Goal: Find specific page/section: Find specific page/section

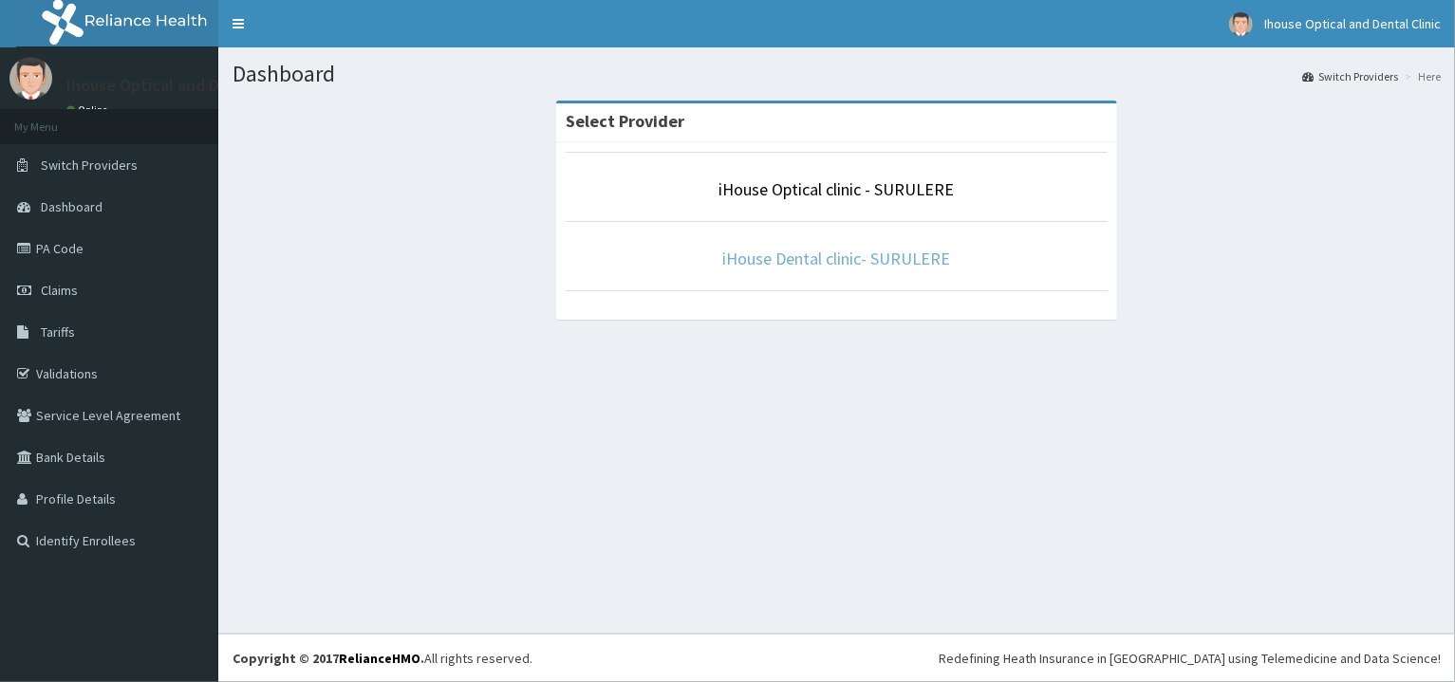
click at [813, 256] on link "iHouse Dental clinic- SURULERE" at bounding box center [837, 259] width 228 height 22
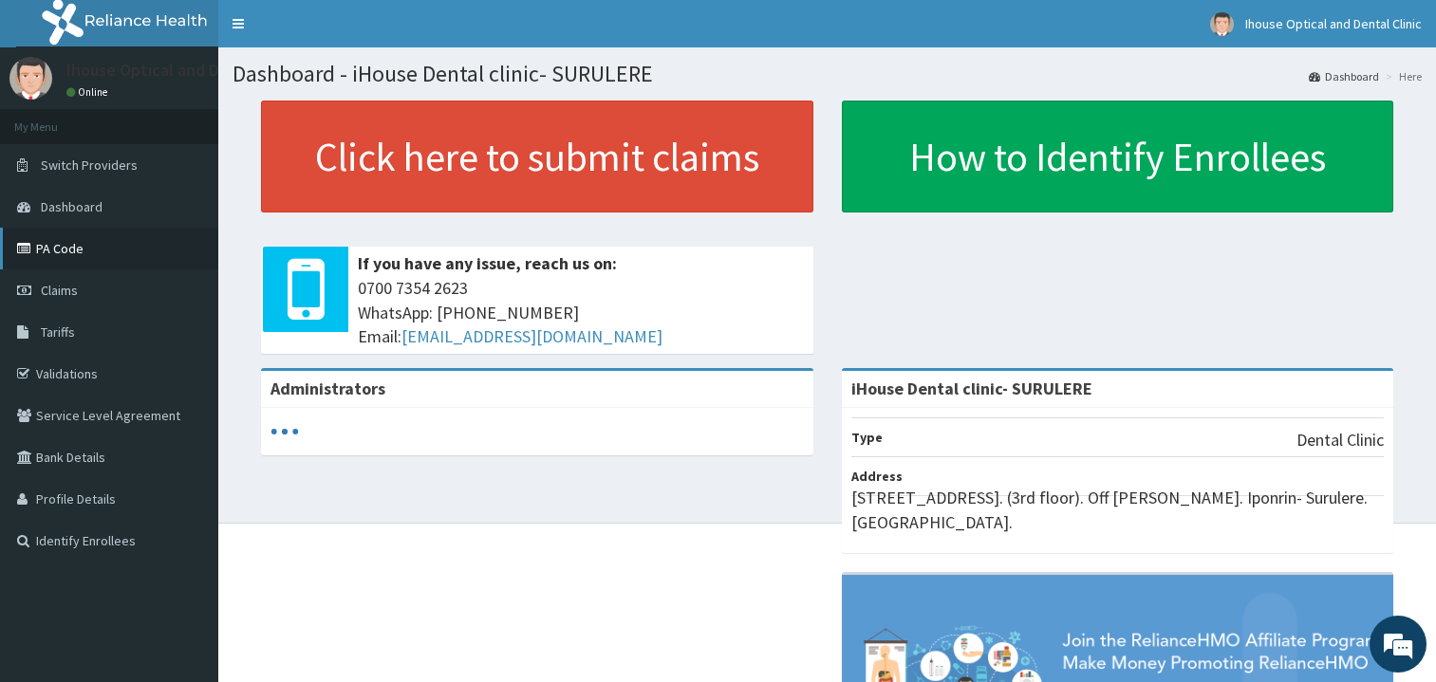
click at [115, 260] on link "PA Code" at bounding box center [109, 249] width 218 height 42
click at [118, 256] on link "PA Code" at bounding box center [109, 249] width 218 height 42
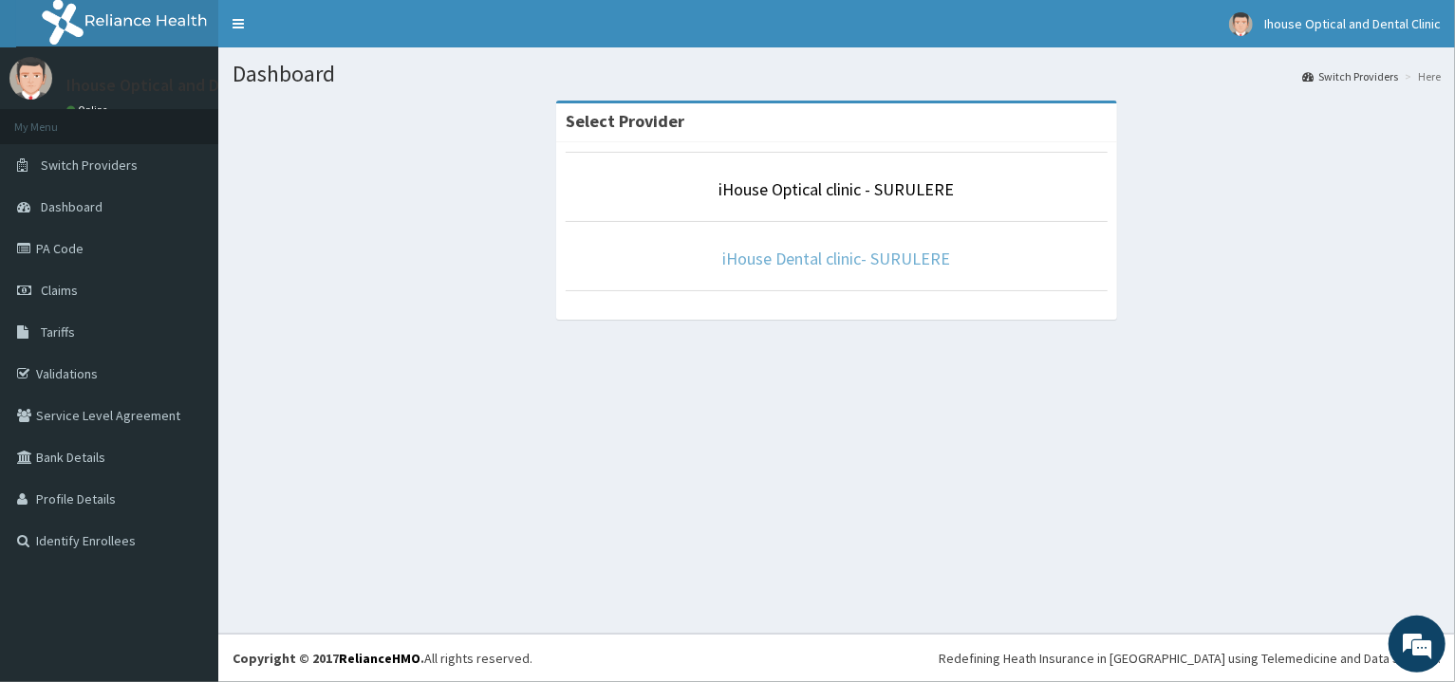
click at [827, 266] on link "iHouse Dental clinic- SURULERE" at bounding box center [837, 259] width 228 height 22
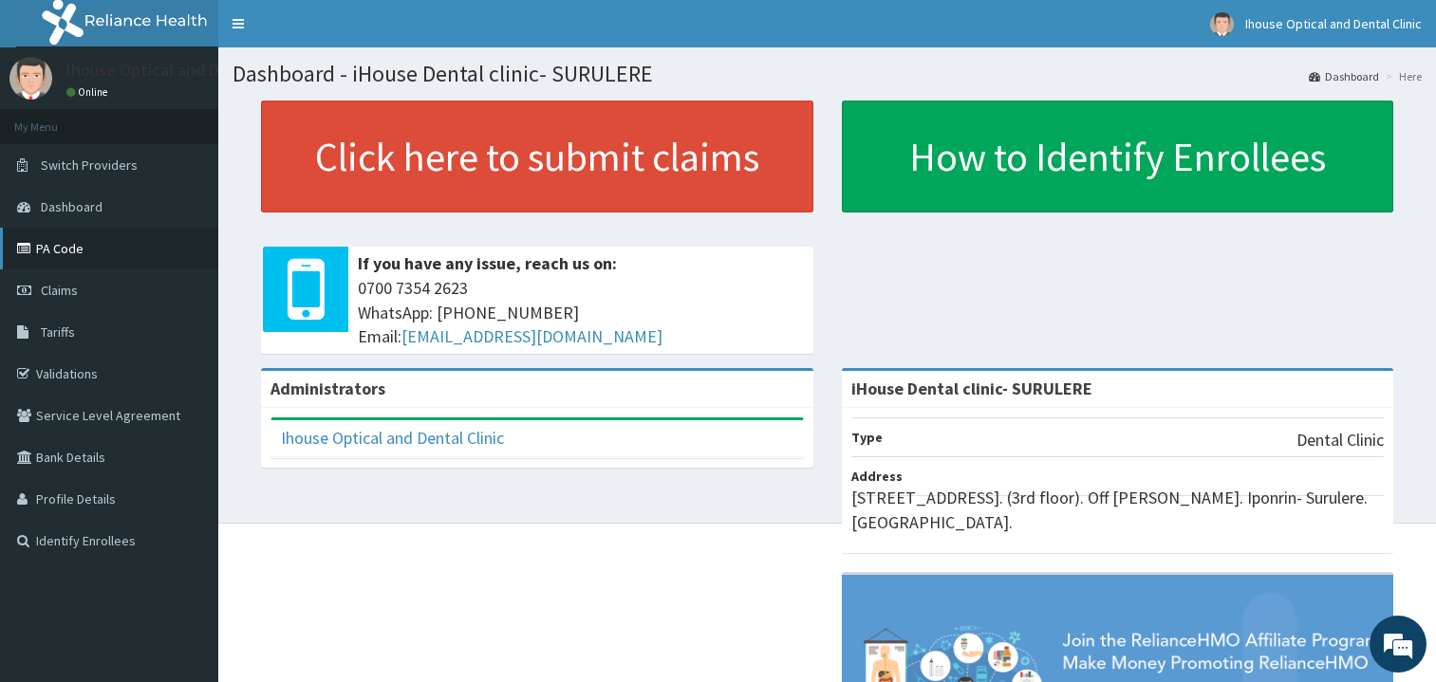
click at [117, 252] on link "PA Code" at bounding box center [109, 249] width 218 height 42
